Goal: Information Seeking & Learning: Learn about a topic

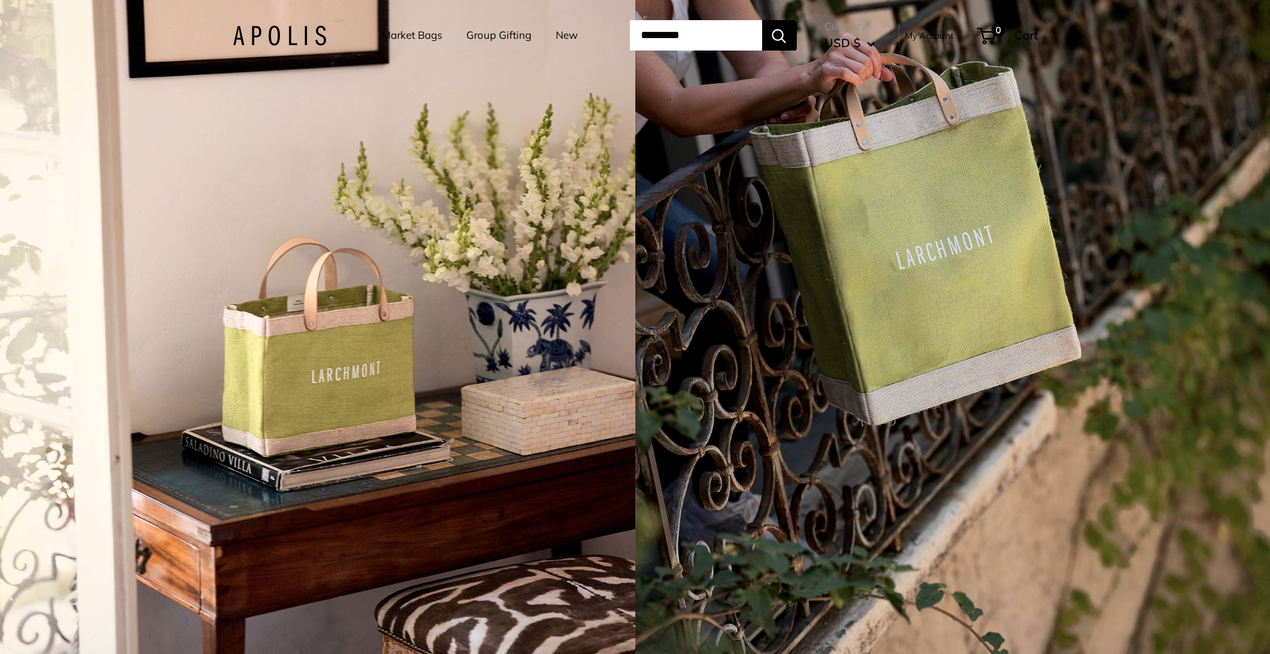
click at [242, 34] on img at bounding box center [280, 36] width 94 height 20
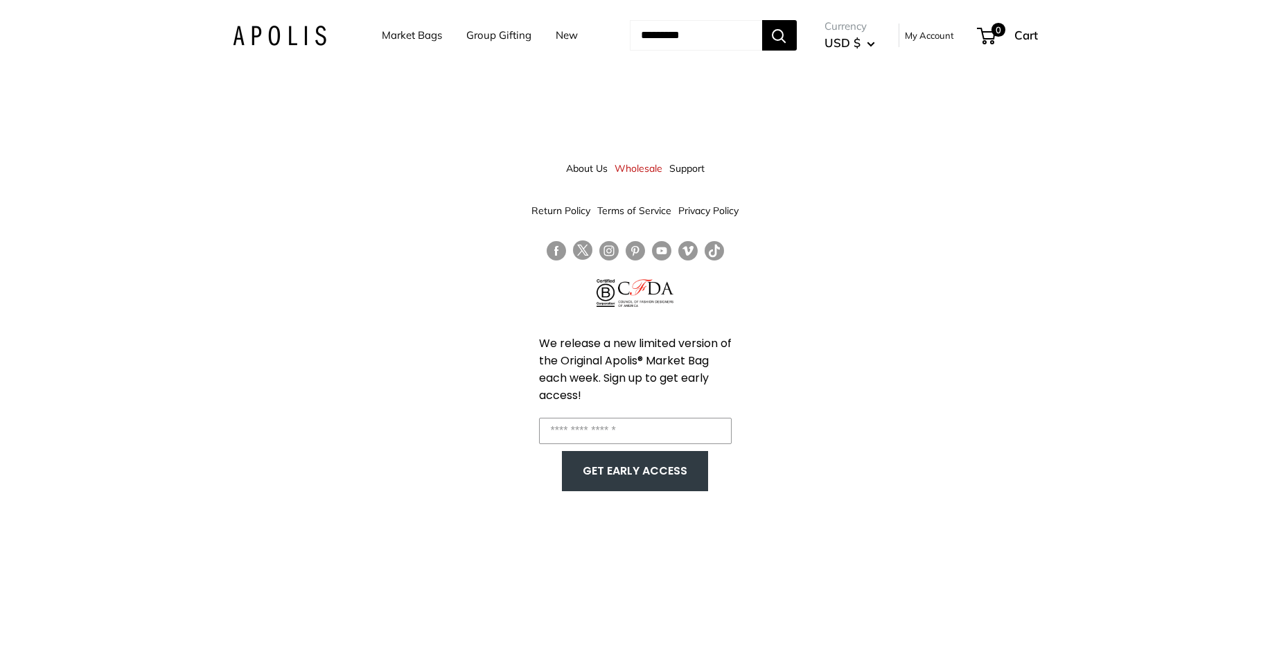
click at [598, 166] on link "About Us" at bounding box center [587, 168] width 42 height 25
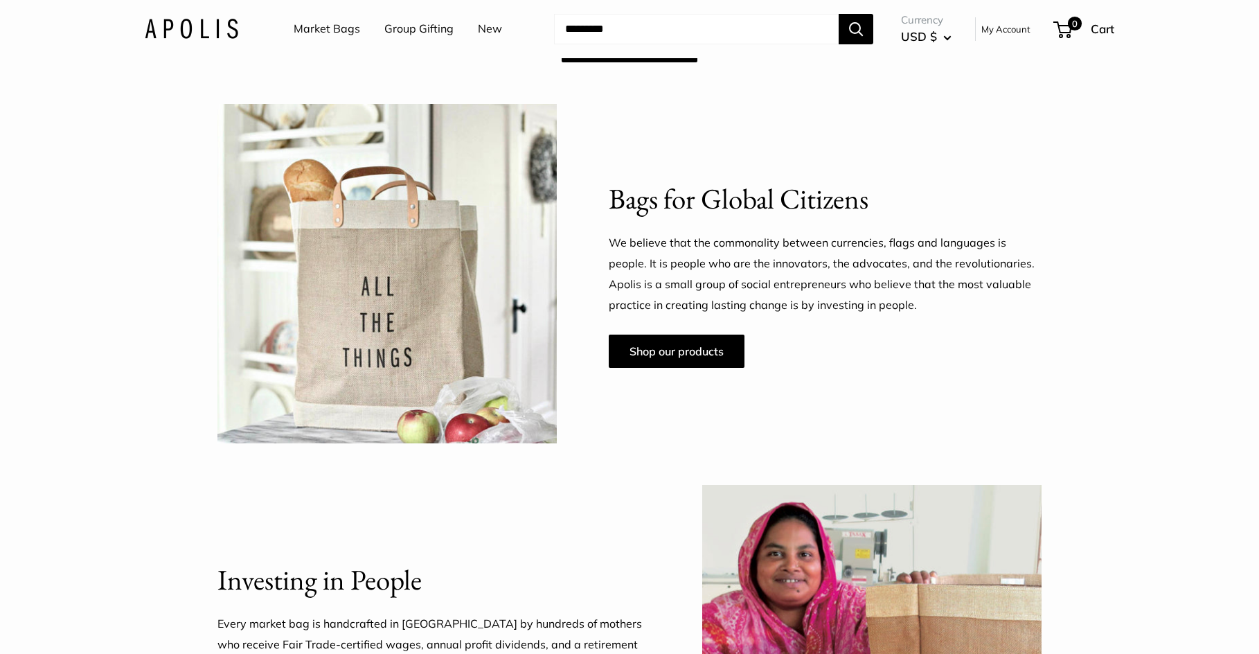
scroll to position [901, 0]
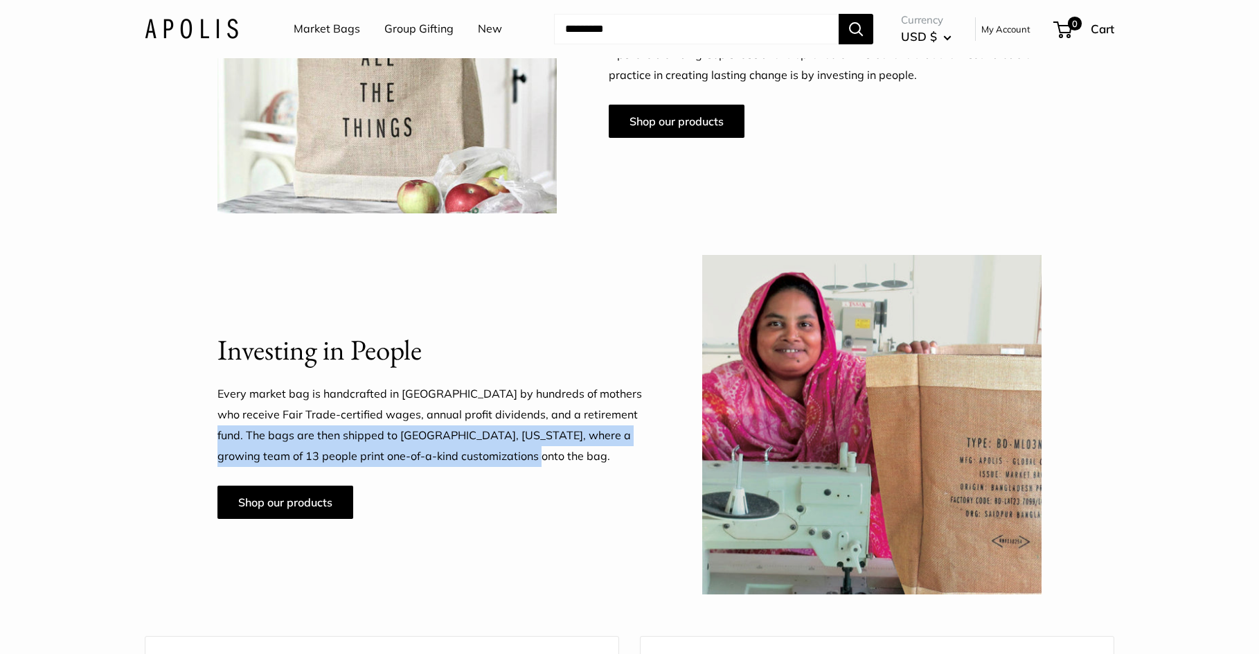
drag, startPoint x: 599, startPoint y: 414, endPoint x: 604, endPoint y: 461, distance: 48.1
click at [604, 461] on p "Every market bag is handcrafted in [GEOGRAPHIC_DATA] by hundreds of mothers who…" at bounding box center [434, 425] width 433 height 83
